Goal: Task Accomplishment & Management: Use online tool/utility

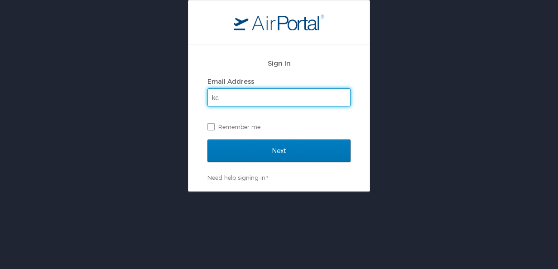
type input "kc"
click at [207, 140] on input "Next" at bounding box center [278, 151] width 143 height 23
click at [241, 97] on input "Email Address" at bounding box center [279, 97] width 142 height 17
type input "kconway@indyneinc.com"
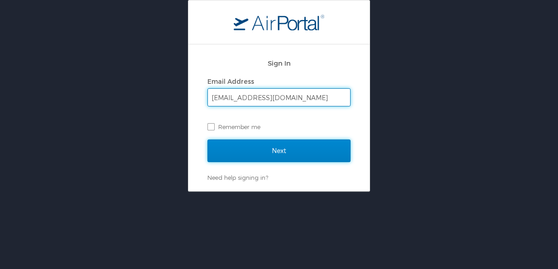
click at [256, 151] on input "Next" at bounding box center [278, 151] width 143 height 23
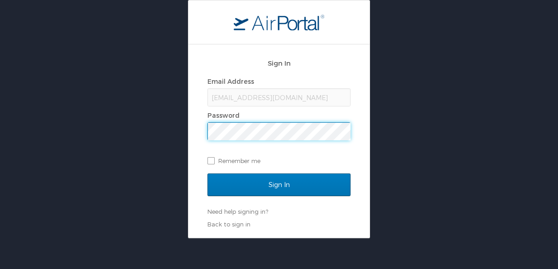
click at [207, 174] on input "Sign In" at bounding box center [278, 185] width 143 height 23
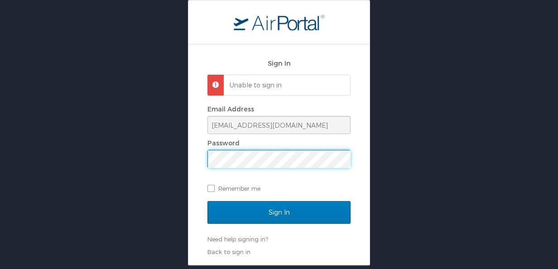
click at [207, 201] on input "Sign In" at bounding box center [278, 212] width 143 height 23
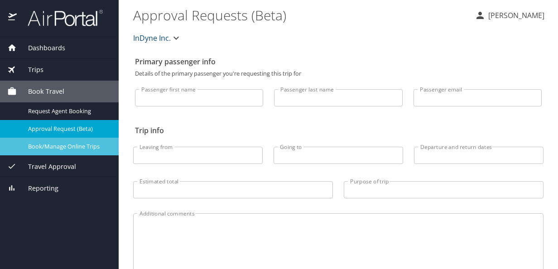
click at [63, 147] on span "Book/Manage Online Trips" at bounding box center [68, 146] width 80 height 9
